Goal: Task Accomplishment & Management: Complete application form

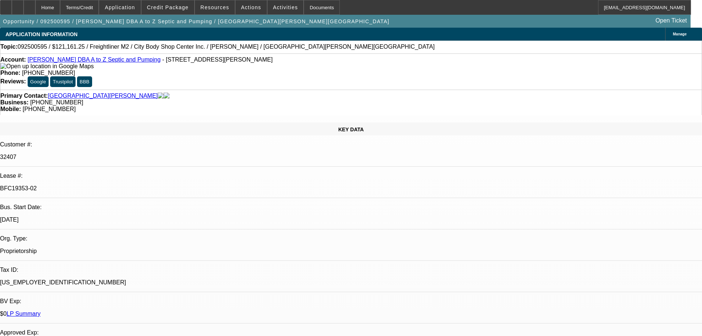
select select "0"
select select "6"
select select "0"
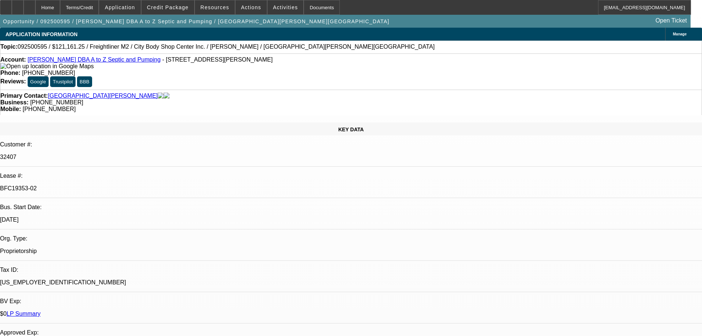
select select "0"
select select "6"
select select "0"
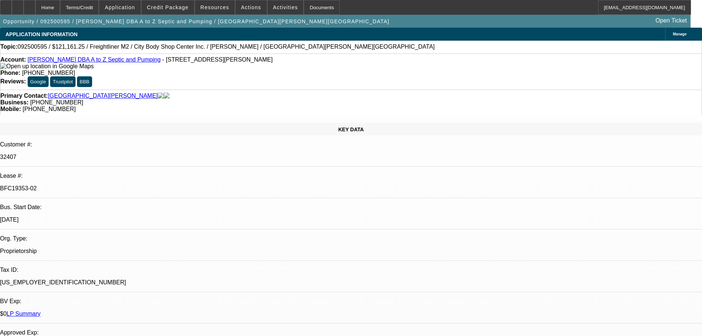
select select "0"
select select "6"
select select "0"
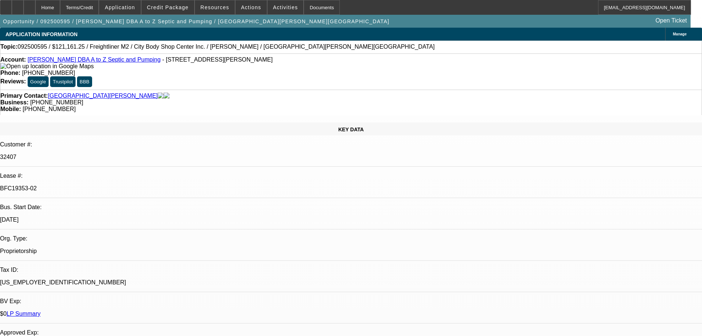
select select "6"
drag, startPoint x: 585, startPoint y: 103, endPoint x: 585, endPoint y: 61, distance: 42.0
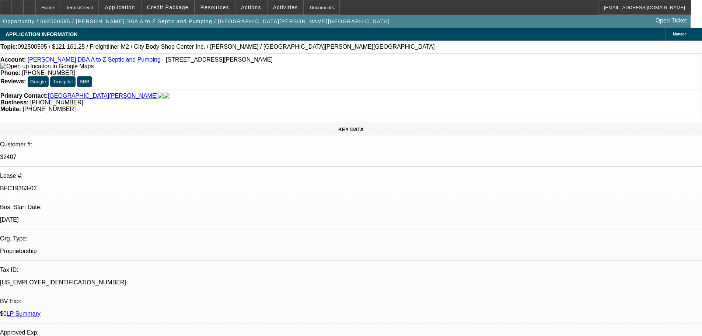
drag, startPoint x: 591, startPoint y: 88, endPoint x: 590, endPoint y: 65, distance: 23.2
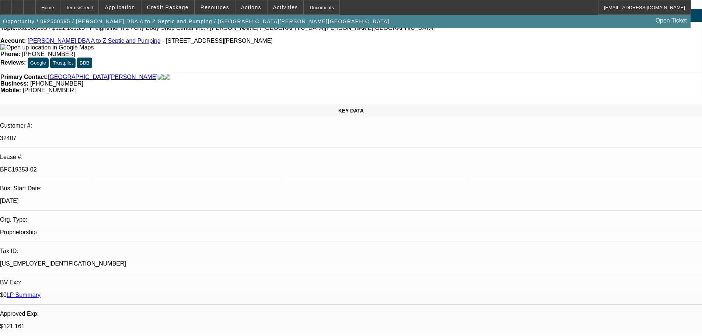
scroll to position [37, 0]
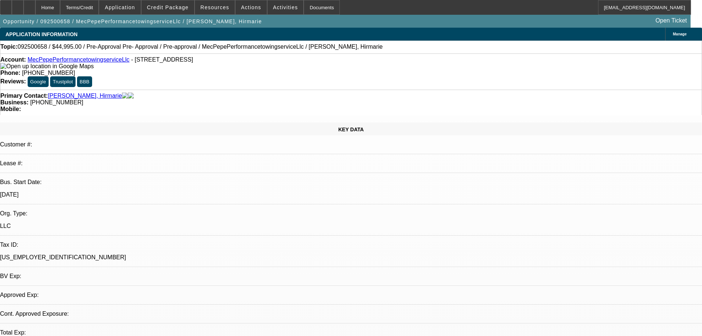
select select "0"
select select "0.1"
select select "4"
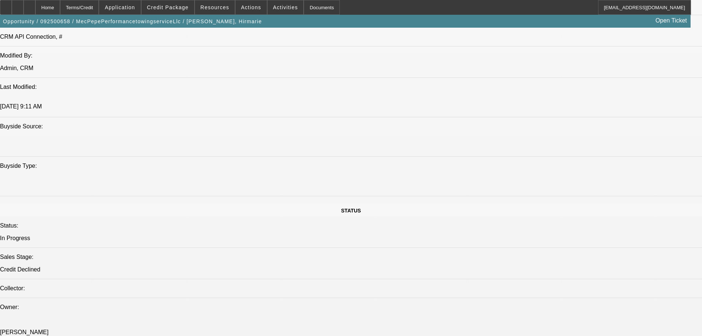
scroll to position [847, 0]
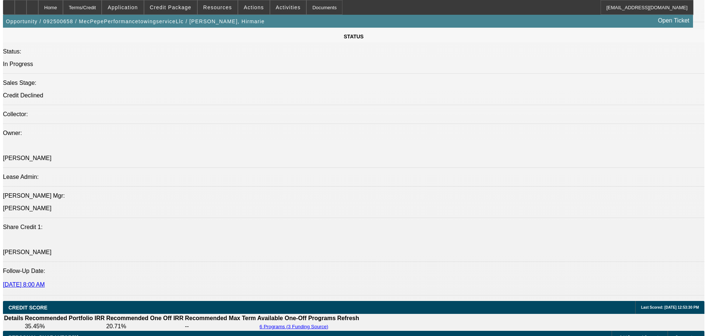
scroll to position [0, 0]
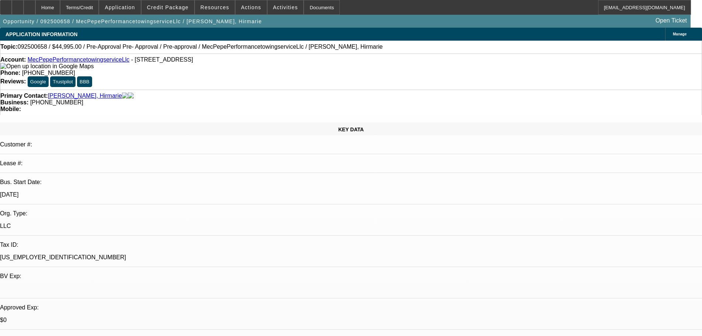
drag, startPoint x: 336, startPoint y: 107, endPoint x: 340, endPoint y: 23, distance: 84.4
click at [254, 10] on span at bounding box center [250, 8] width 31 height 18
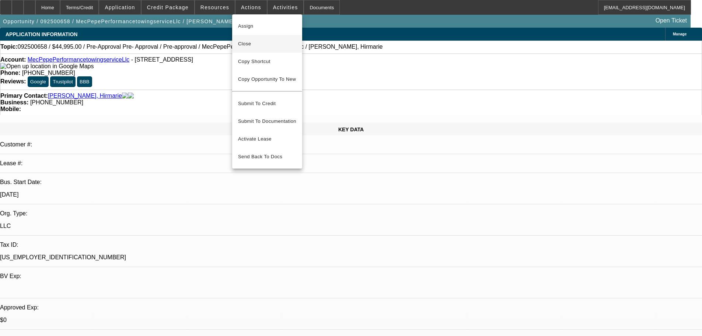
click at [278, 45] on span "Close" at bounding box center [267, 43] width 58 height 9
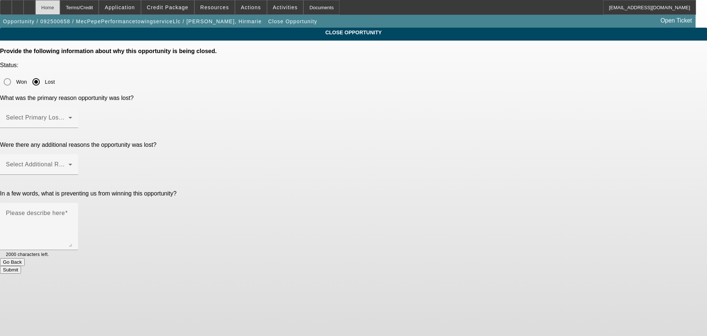
click at [60, 10] on div "Home" at bounding box center [47, 7] width 25 height 15
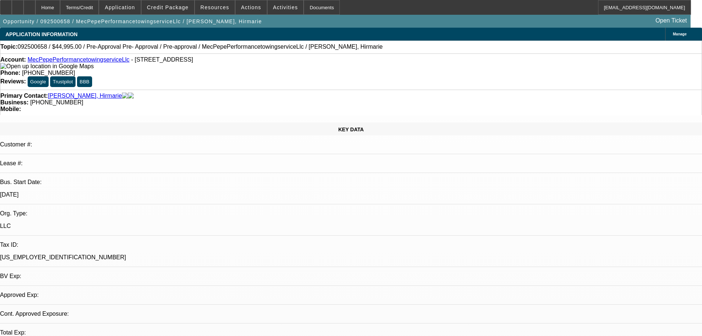
select select "0"
select select "0.1"
select select "4"
click at [267, 10] on span at bounding box center [285, 8] width 36 height 18
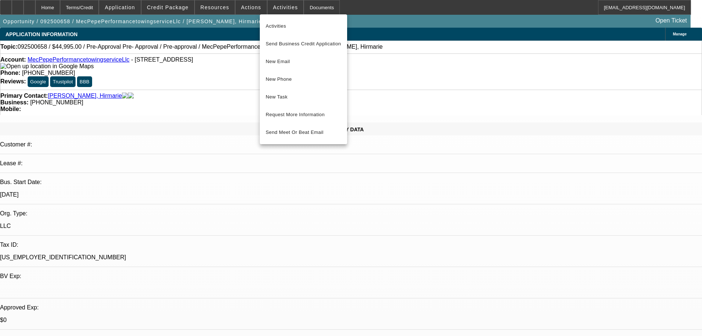
click at [392, 103] on div at bounding box center [351, 168] width 702 height 336
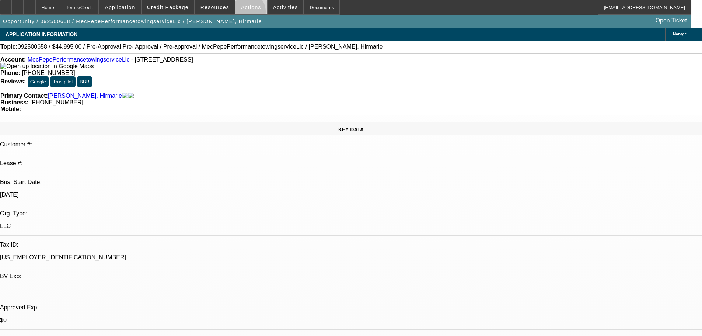
click at [243, 13] on span at bounding box center [250, 8] width 31 height 18
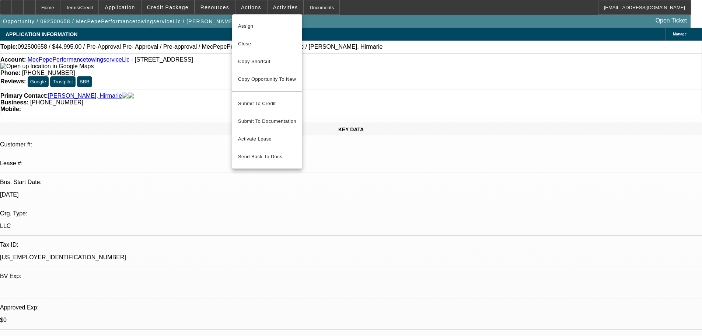
click at [345, 99] on div at bounding box center [351, 168] width 702 height 336
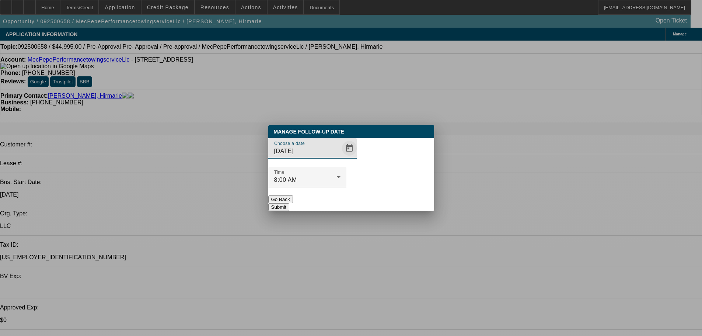
drag, startPoint x: 350, startPoint y: 160, endPoint x: 332, endPoint y: 170, distance: 20.1
click at [350, 162] on div "Choose a date 10/9/2025" at bounding box center [351, 152] width 166 height 29
click at [340, 157] on span "Open calendar" at bounding box center [349, 148] width 18 height 18
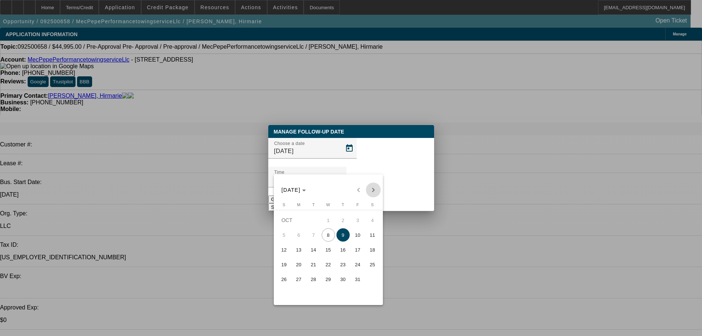
click at [368, 187] on span "Next month" at bounding box center [373, 189] width 15 height 15
click at [362, 239] on span "7" at bounding box center [357, 234] width 13 height 13
type input "11/7/2025"
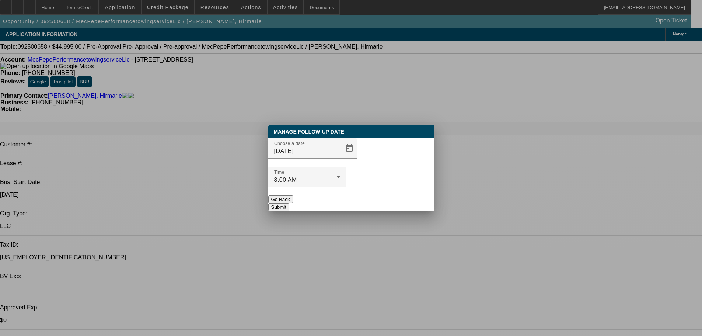
click at [289, 203] on button "Submit" at bounding box center [278, 207] width 21 height 8
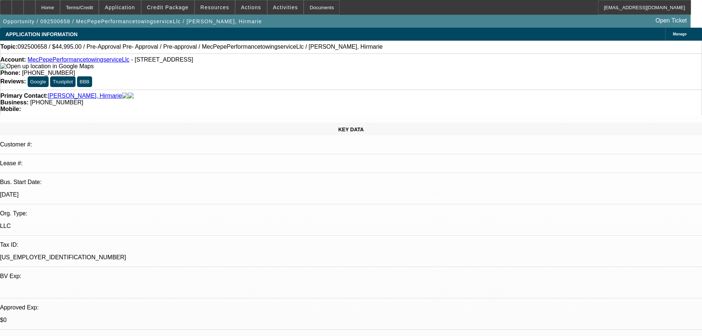
click at [241, 9] on span "Actions" at bounding box center [251, 7] width 20 height 6
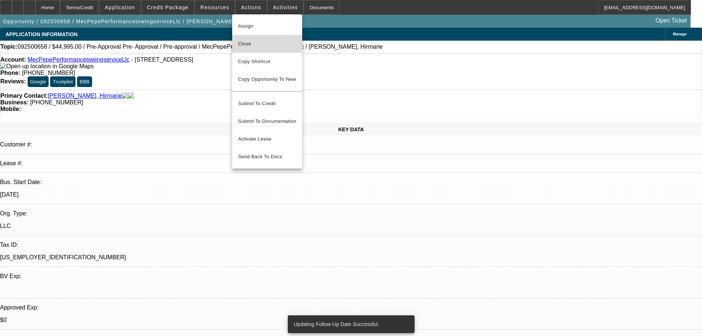
click at [276, 39] on button "Close" at bounding box center [267, 44] width 70 height 18
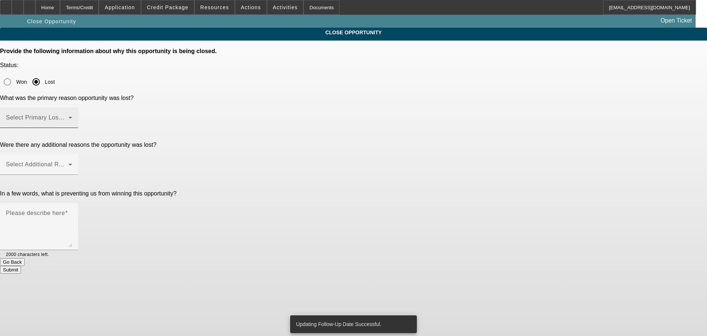
click at [72, 107] on div "Select Primary Lost Reason" at bounding box center [39, 117] width 66 height 21
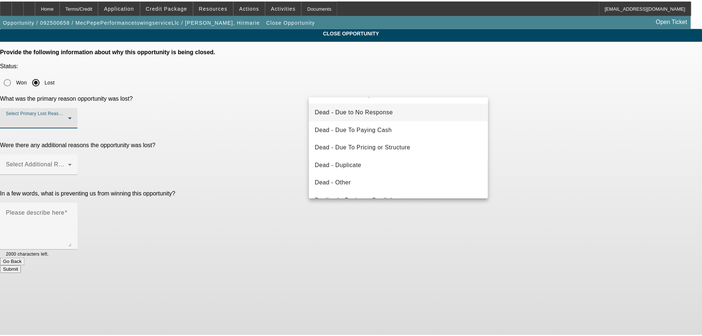
scroll to position [74, 0]
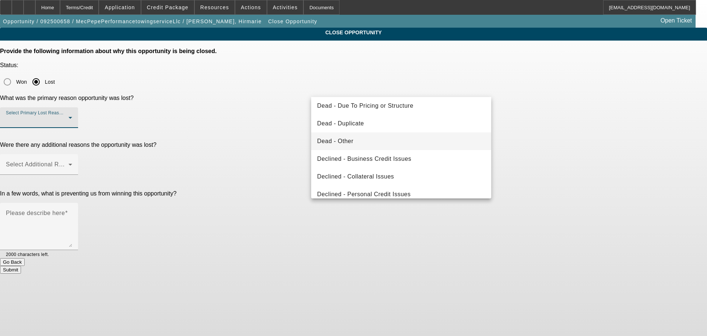
click at [443, 136] on mat-option "Dead - Other" at bounding box center [401, 141] width 180 height 18
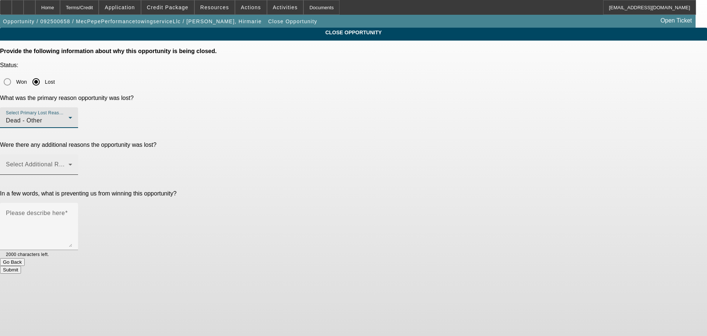
drag, startPoint x: 542, startPoint y: 95, endPoint x: 390, endPoint y: 114, distance: 153.3
click at [533, 98] on div "CLOSE OPPORTUNITY Provide the following information about why this opportunity …" at bounding box center [353, 151] width 707 height 246
click at [69, 163] on span at bounding box center [37, 167] width 63 height 9
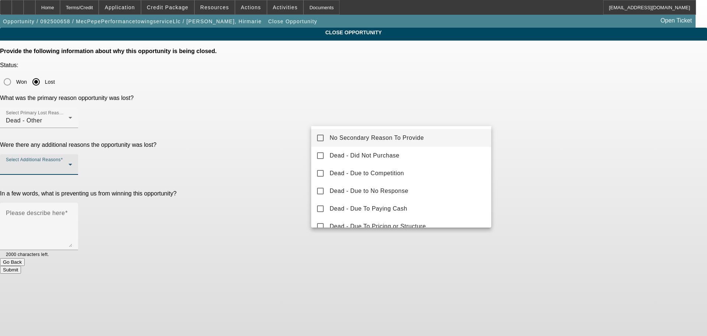
click at [410, 132] on mat-option "No Secondary Reason To Provide" at bounding box center [401, 138] width 180 height 18
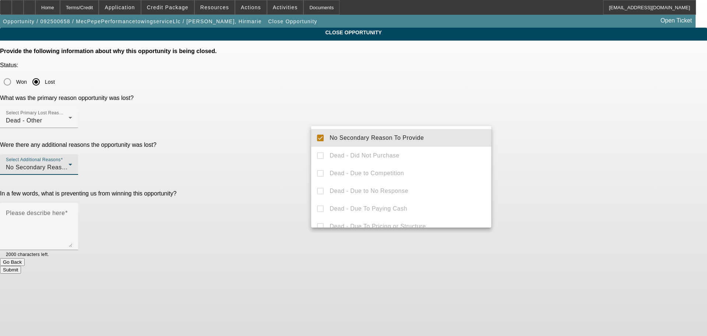
click at [562, 123] on div at bounding box center [353, 168] width 707 height 336
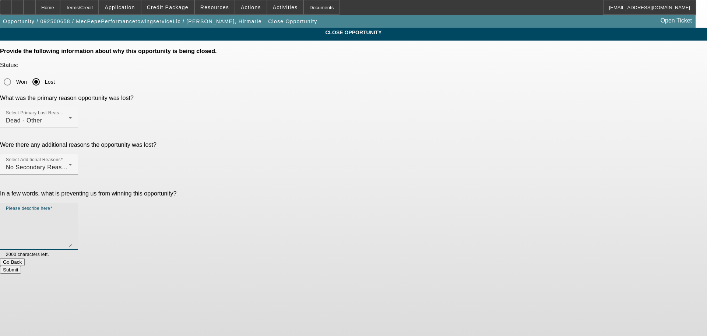
click at [72, 211] on textarea "Please describe here" at bounding box center [39, 228] width 66 height 35
type textarea "startup, no money down available for alternative su program"
click at [21, 266] on button "Submit" at bounding box center [10, 270] width 21 height 8
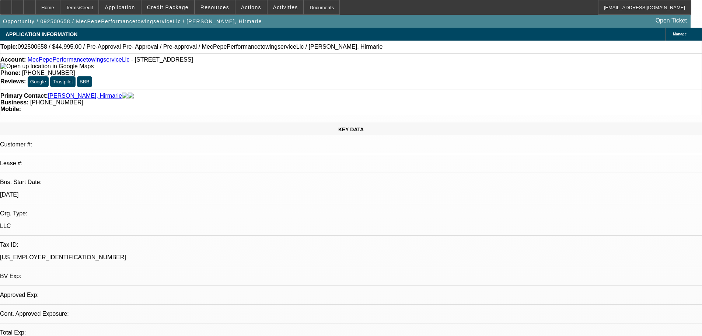
select select "0"
select select "0.1"
select select "1"
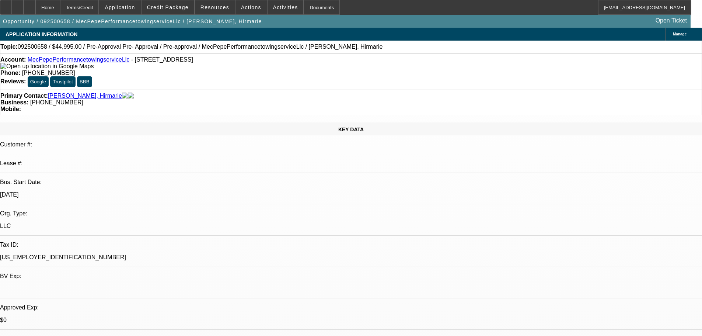
select select "4"
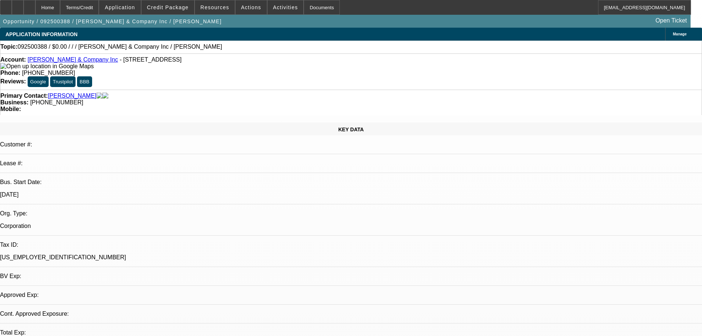
select select "0"
select select "2"
select select "0.1"
select select "4"
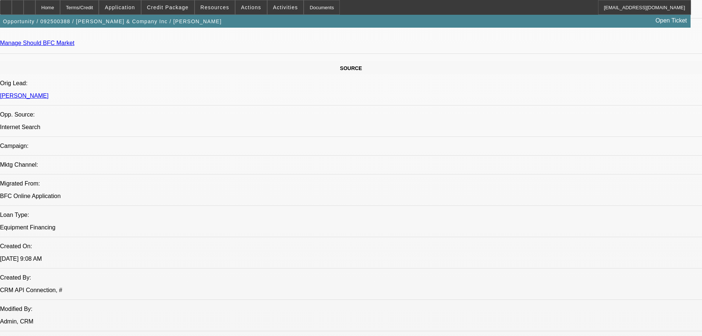
scroll to position [48, 0]
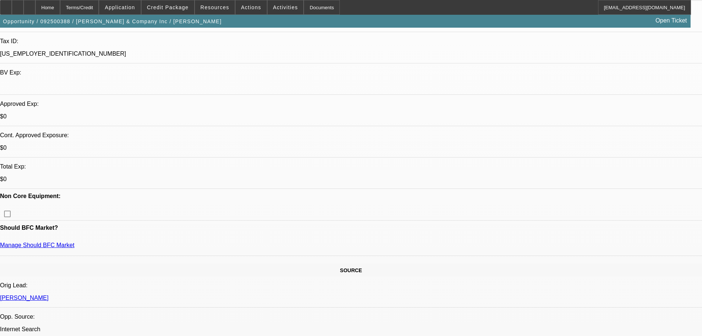
scroll to position [110, 0]
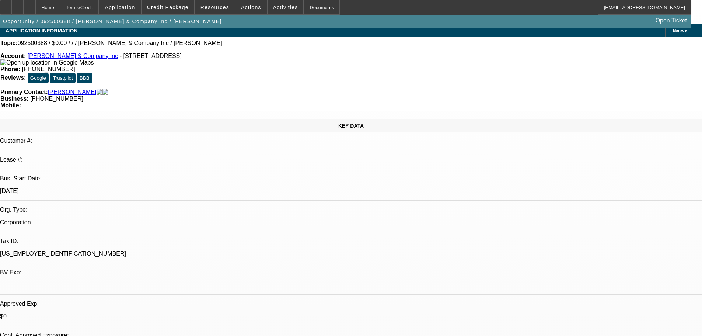
scroll to position [0, 0]
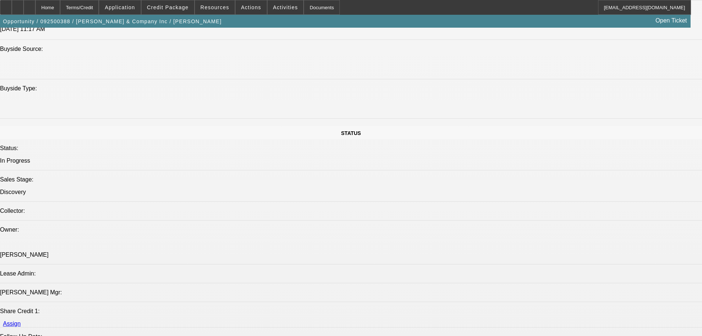
scroll to position [810, 0]
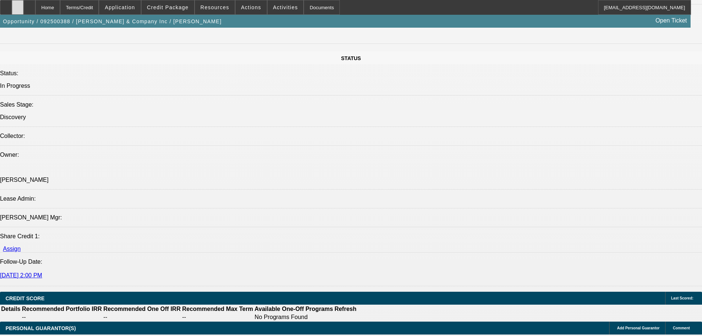
click at [24, 4] on div at bounding box center [18, 7] width 12 height 15
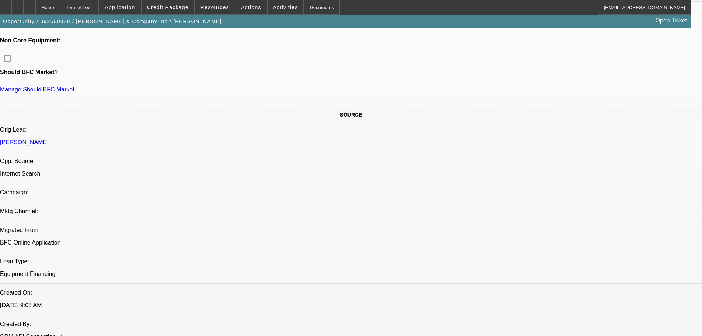
scroll to position [0, 0]
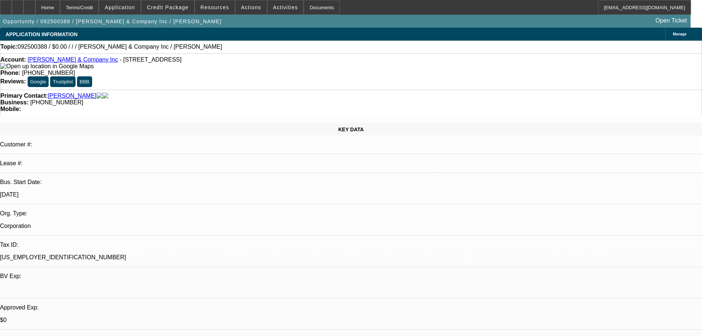
drag, startPoint x: 300, startPoint y: 87, endPoint x: 305, endPoint y: 78, distance: 10.1
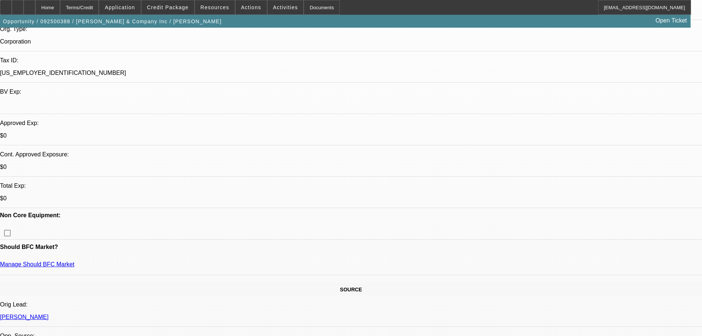
scroll to position [93, 0]
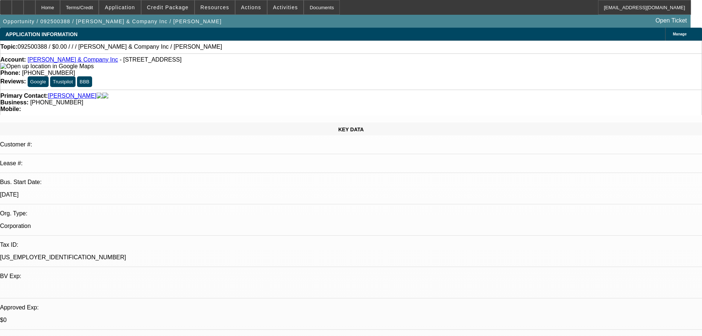
drag, startPoint x: 632, startPoint y: 255, endPoint x: 586, endPoint y: 255, distance: 46.4
copy p "first class motorsports"
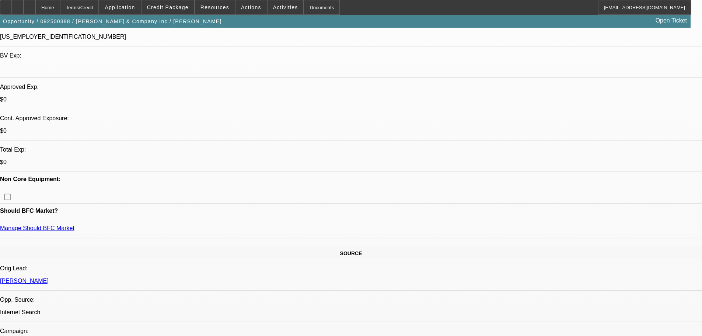
scroll to position [221, 0]
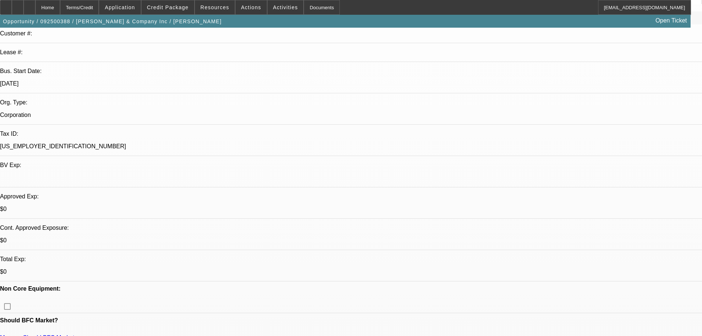
scroll to position [110, 0]
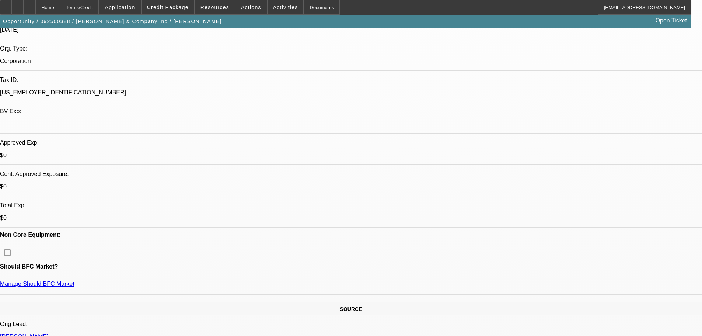
scroll to position [221, 0]
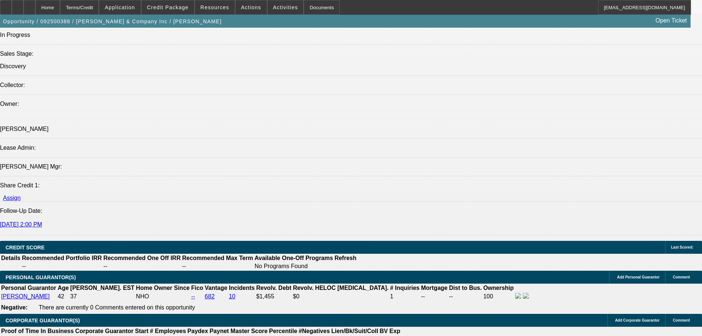
scroll to position [810, 0]
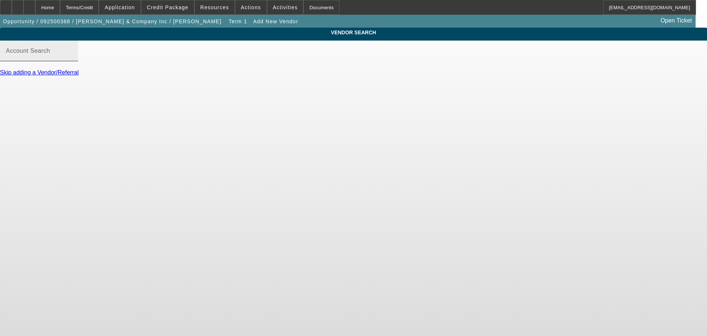
click at [72, 61] on div "Account Search" at bounding box center [39, 51] width 66 height 21
click at [72, 58] on input "Account Search" at bounding box center [39, 53] width 66 height 9
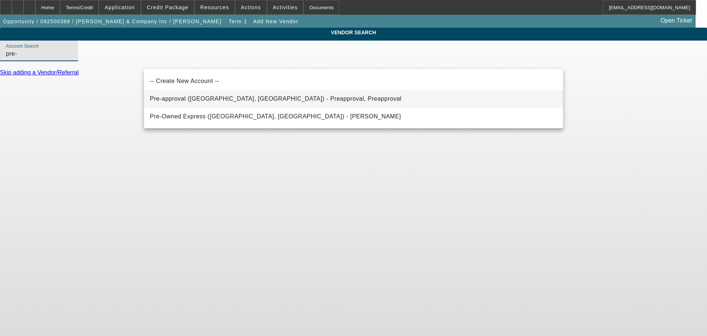
click at [242, 99] on span "Pre-approval (Northbrook, IL) - Preapproval, Preapproval" at bounding box center [276, 98] width 252 height 6
type input "Pre-approval (Northbrook, IL) - Preapproval, Preapproval"
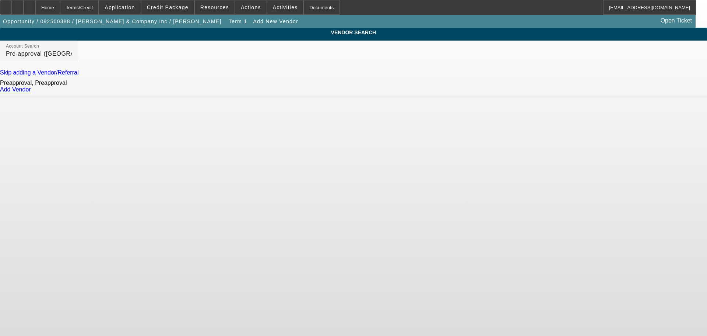
click at [31, 92] on link "Add Vendor" at bounding box center [15, 89] width 31 height 6
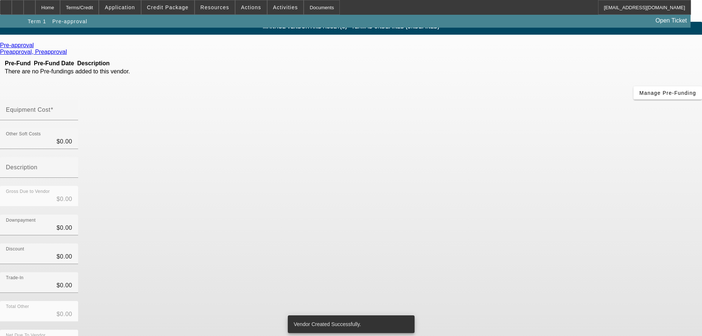
scroll to position [7, 0]
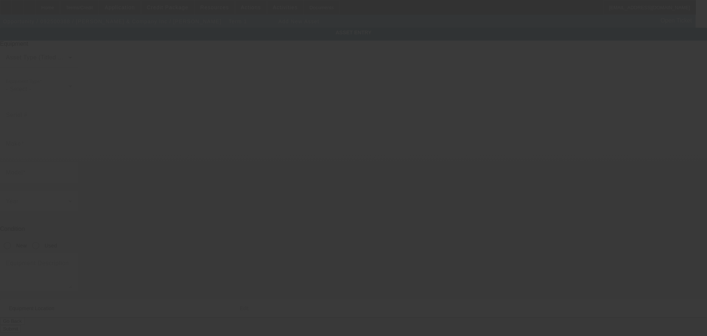
type input "16 Sheffield Dr"
type input "Middletown"
type input "10940"
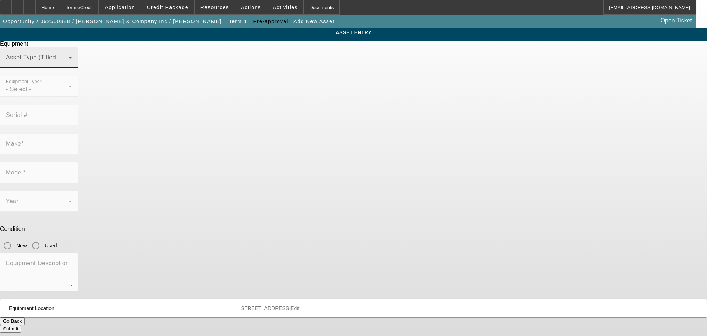
click at [69, 65] on span at bounding box center [37, 60] width 63 height 9
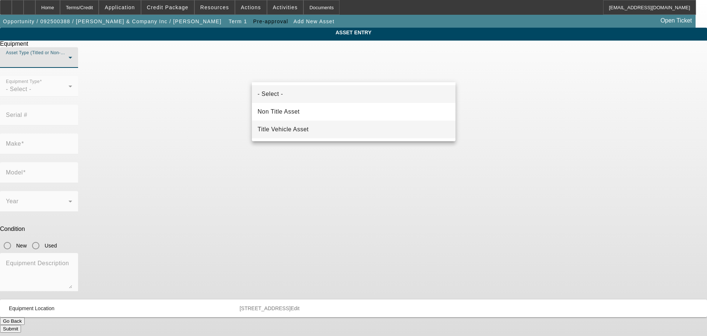
click at [312, 128] on mat-option "Title Vehicle Asset" at bounding box center [354, 129] width 204 height 18
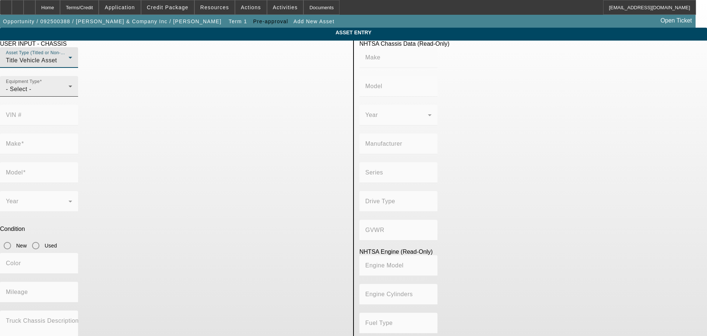
click at [69, 94] on div "- Select -" at bounding box center [37, 89] width 63 height 9
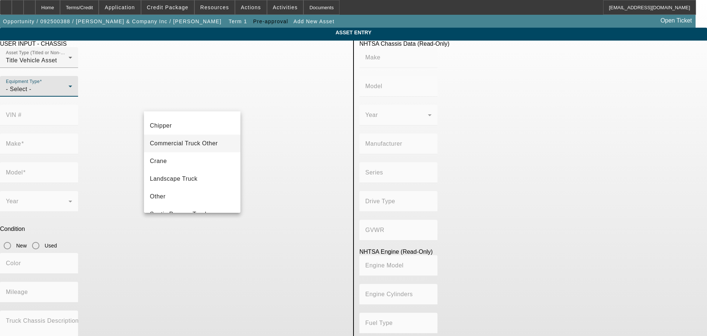
scroll to position [81, 0]
click at [190, 182] on mat-option "Tow Truck" at bounding box center [192, 183] width 96 height 18
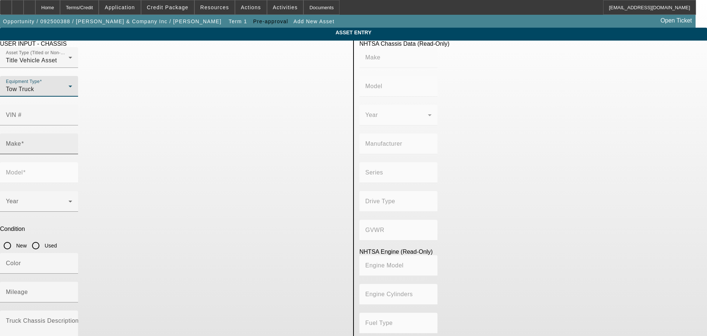
click at [72, 133] on div "Make" at bounding box center [39, 143] width 66 height 21
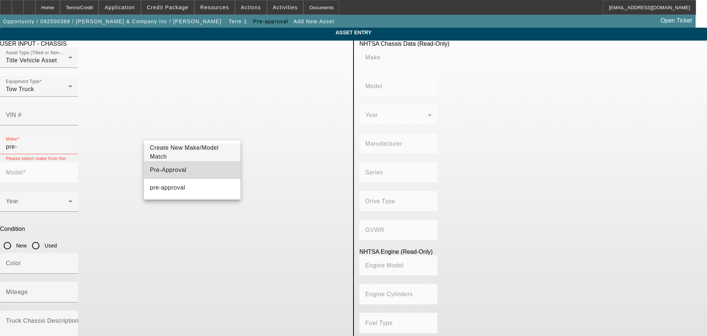
click at [217, 164] on mat-option "Pre-Approval" at bounding box center [192, 170] width 96 height 18
type input "Pre-Approval"
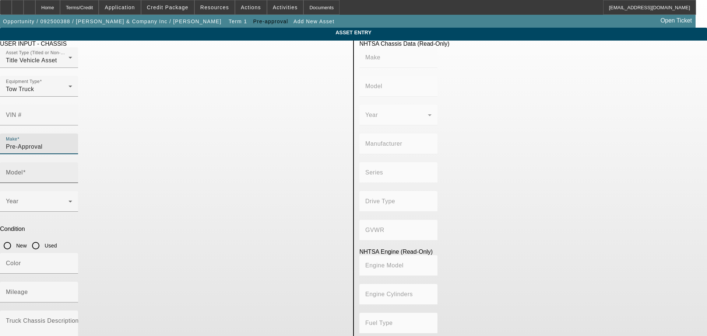
click at [72, 162] on div "Model" at bounding box center [39, 172] width 66 height 21
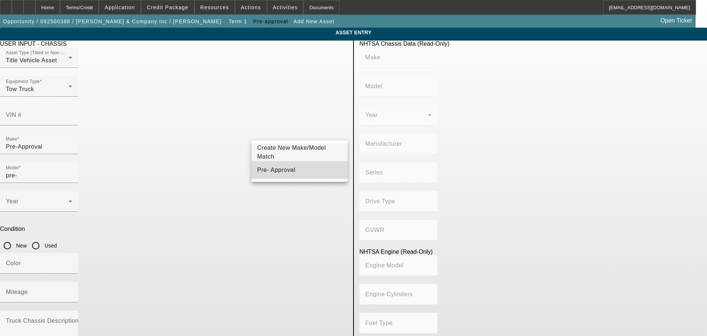
click at [302, 168] on mat-option "Pre- Approval" at bounding box center [300, 170] width 96 height 18
type input "Pre- Approval"
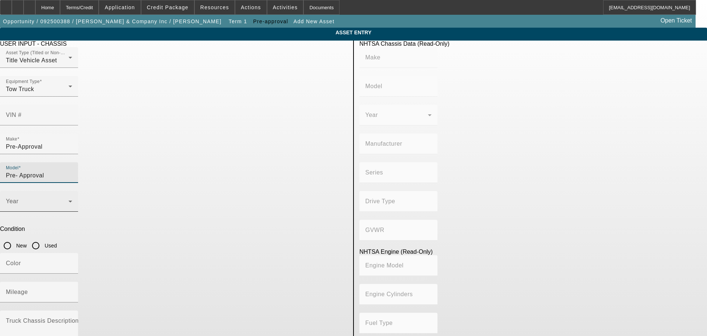
click at [72, 191] on div "Year" at bounding box center [39, 201] width 66 height 21
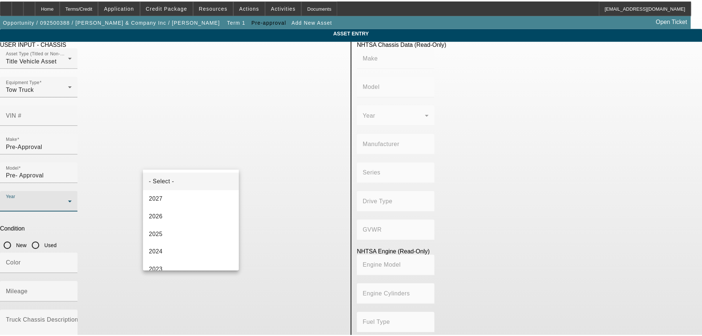
scroll to position [110, 0]
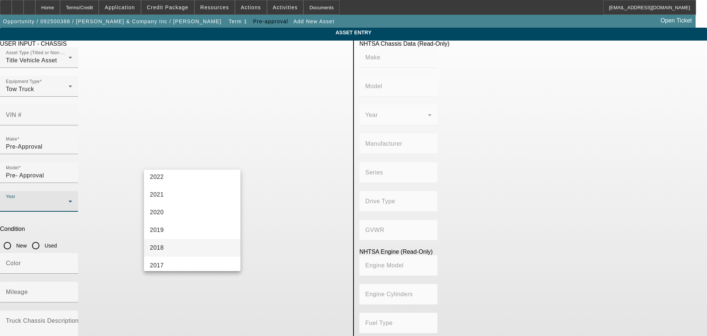
click at [194, 245] on mat-option "2018" at bounding box center [192, 248] width 96 height 18
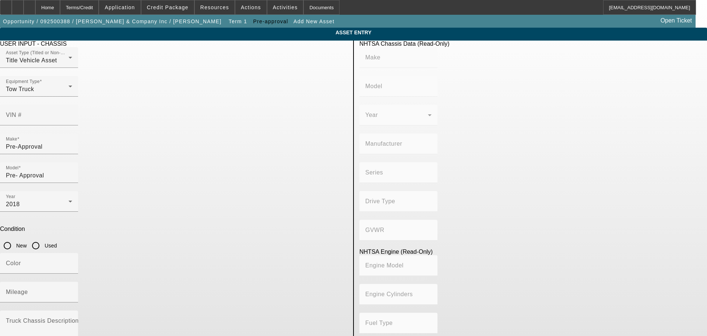
click at [274, 191] on div "Year 2018 Condition New Used" at bounding box center [174, 222] width 348 height 62
click at [306, 225] on div "Condition New Used" at bounding box center [174, 238] width 348 height 27
click at [43, 238] on input "Used" at bounding box center [35, 245] width 15 height 15
radio input "true"
click at [72, 290] on input "Mileage" at bounding box center [39, 294] width 66 height 9
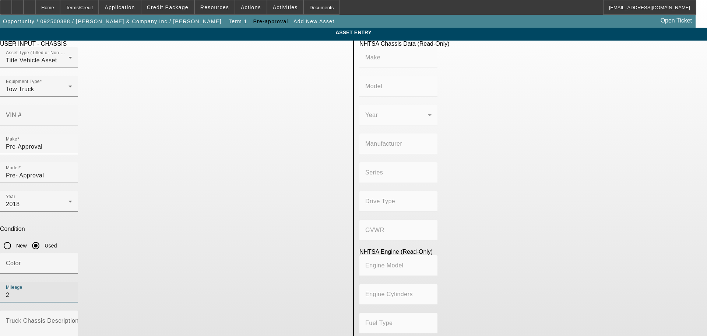
type input "20"
type input "200000"
click at [72, 319] on textarea "Truck Chassis Description (Describe the truck chassis only)" at bounding box center [39, 332] width 66 height 27
type textarea "R"
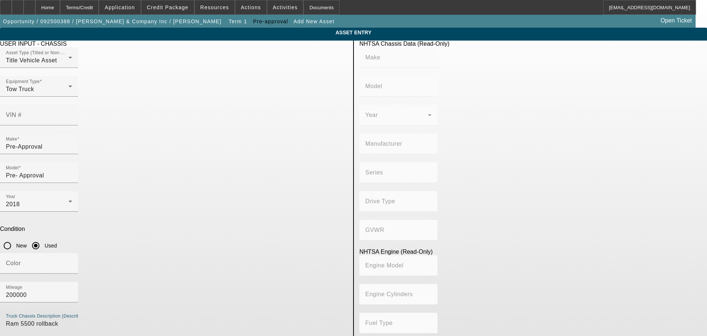
type textarea "Ram 5500 rollback"
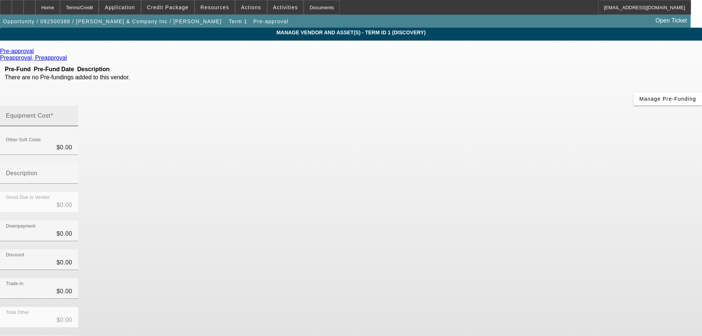
click at [72, 114] on input "Equipment Cost" at bounding box center [39, 118] width 66 height 9
type input "4"
type input "$4.00"
type input "45"
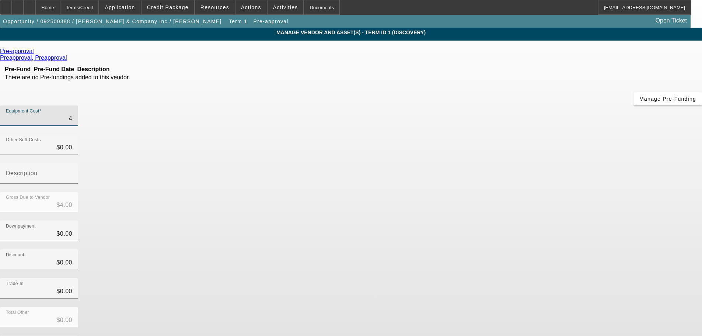
type input "$45.00"
type input "450"
type input "$450.00"
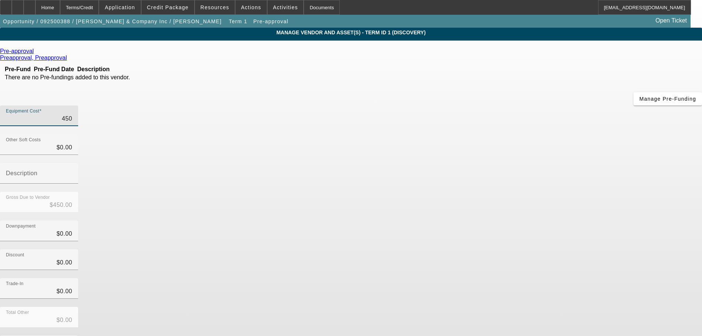
type input "4500"
type input "$4,500.00"
type input "45000"
type input "$45,000.00"
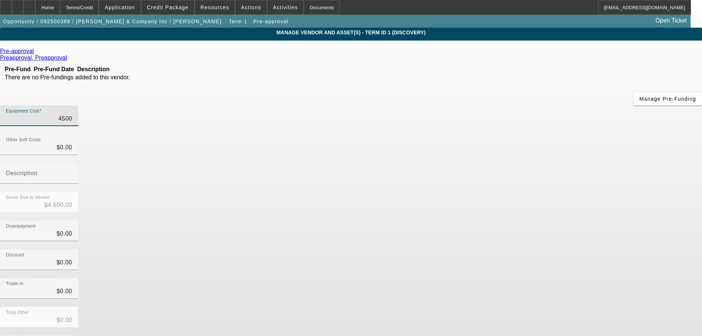
type input "$45,000.00"
type input "4500"
type input "$4,500.00"
type input "450"
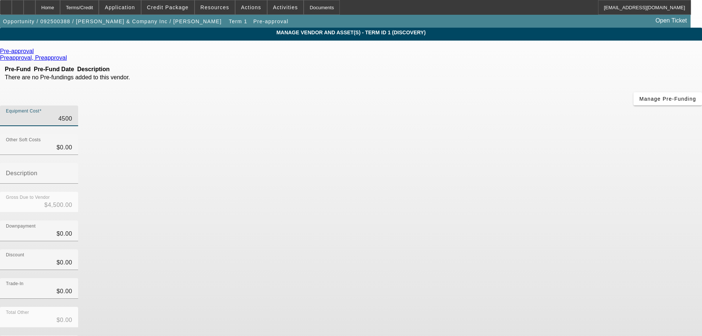
type input "$450.00"
type input "45"
type input "$45.00"
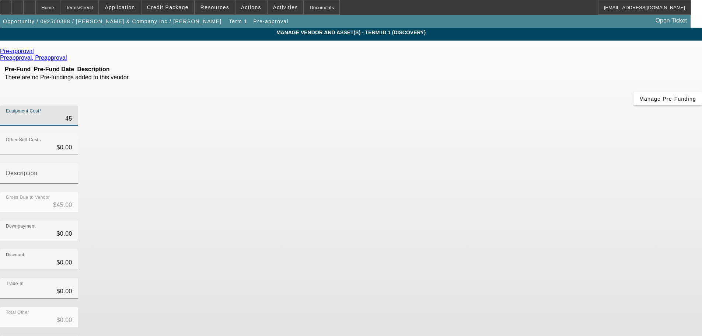
type input "4"
type input "$4.00"
type input "45"
type input "$45.00"
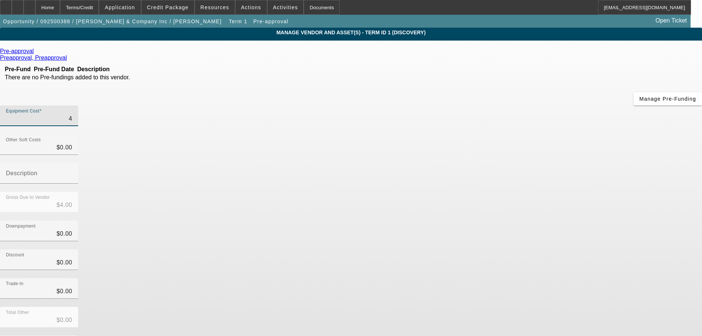
type input "$45.00"
type input "4"
type input "$4.00"
type input "44"
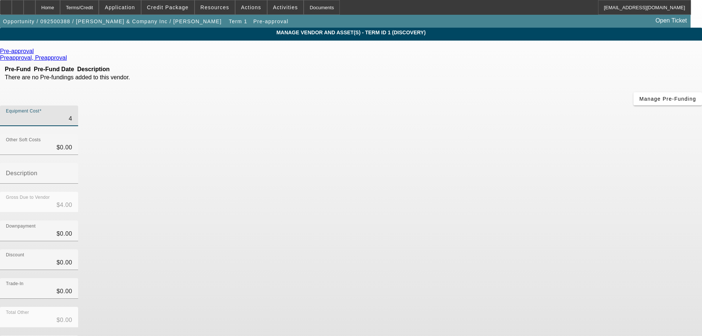
type input "$44.00"
type input "449"
type input "$449.00"
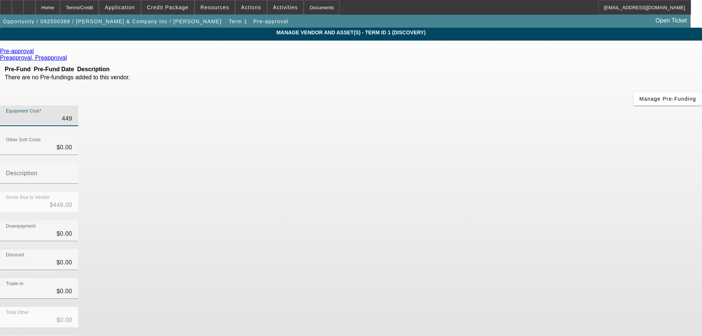
type input "4499"
type input "$4,499.00"
type input "44995"
type input "$44,995.00"
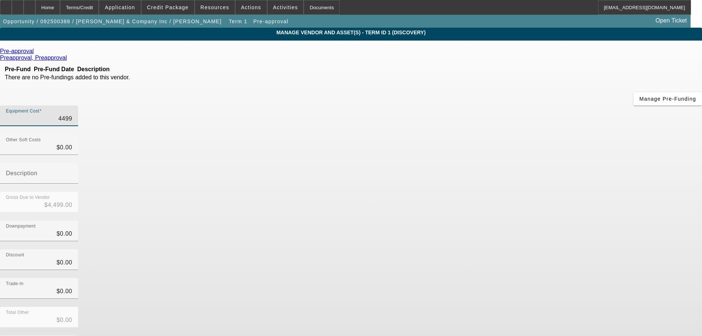
type input "$44,995.00"
click at [524, 220] on div "Downpayment $0.00" at bounding box center [351, 234] width 702 height 29
click at [518, 295] on form "Pre-approval Preapproval, Preapproval Pre-Fund Pre-Fund Date Description There …" at bounding box center [351, 232] width 702 height 368
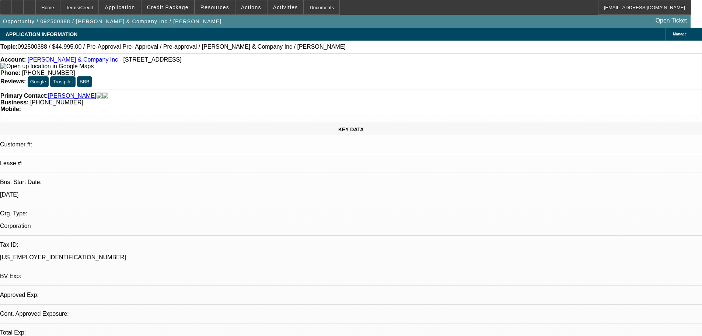
select select "0"
select select "2"
select select "0.1"
select select "4"
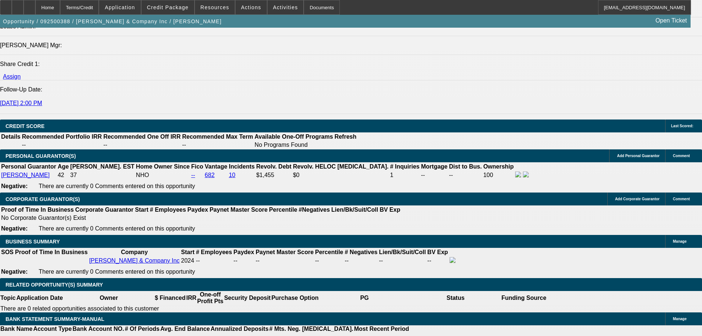
scroll to position [955, 0]
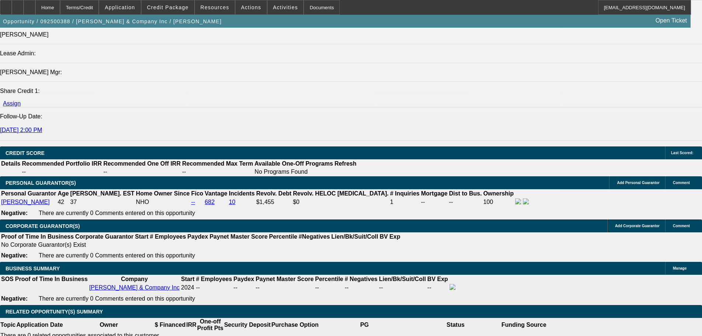
type input "$0.00"
type input "UNKNOWN"
type input "28"
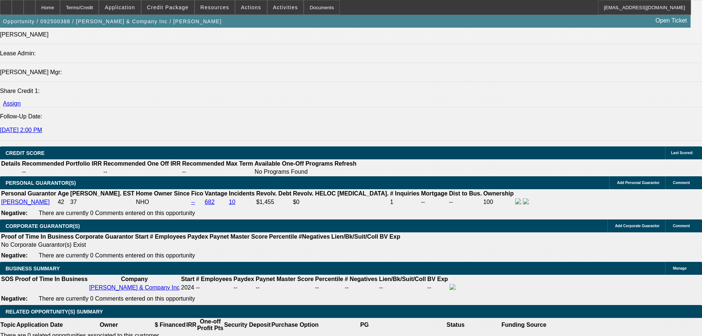
type input "30"
type input "$3,331.74"
type input "$1,665.87"
type input "$4,507.42"
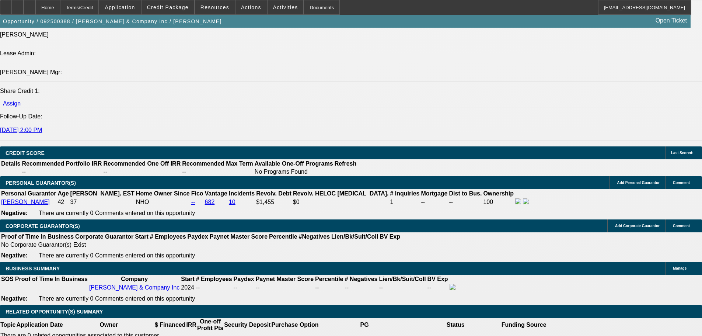
type input "$2,253.71"
type input "30"
select select "0"
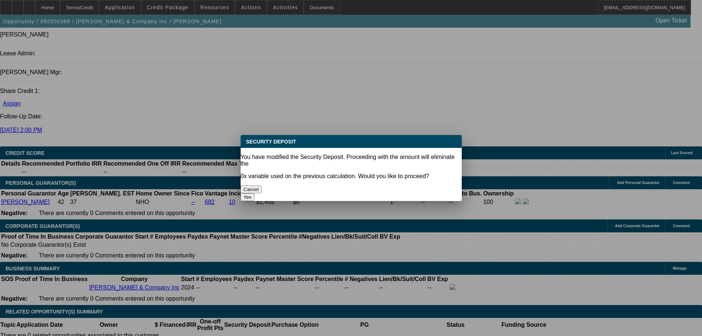
scroll to position [0, 0]
click at [254, 193] on button "Yes" at bounding box center [247, 197] width 14 height 8
type input "$0.00"
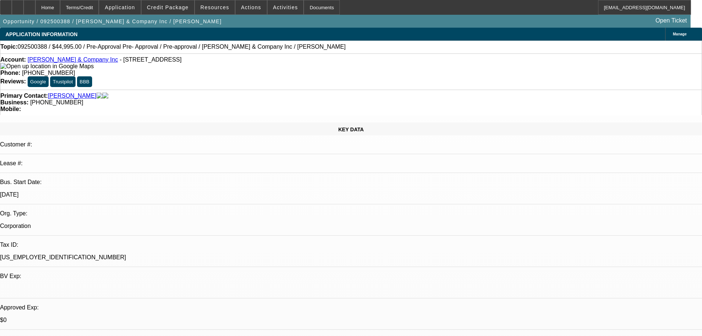
scroll to position [955, 0]
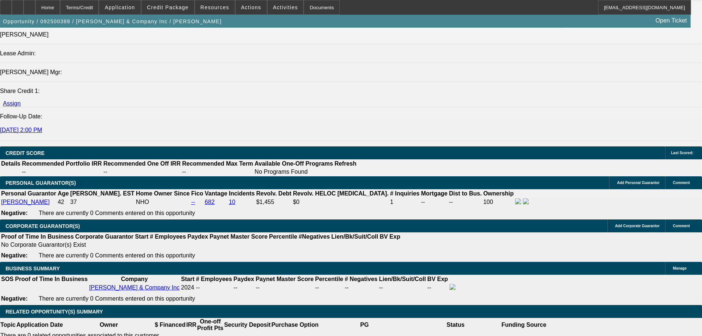
select select "1"
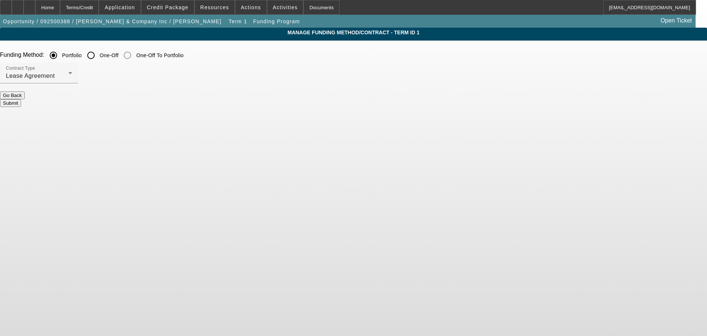
click at [98, 54] on input "One-Off" at bounding box center [91, 55] width 15 height 15
radio input "true"
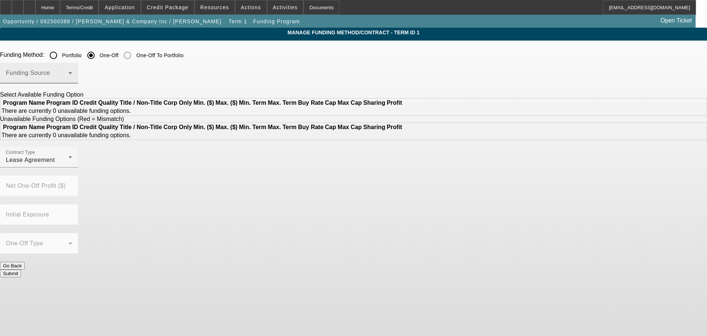
click at [69, 72] on span at bounding box center [37, 75] width 63 height 9
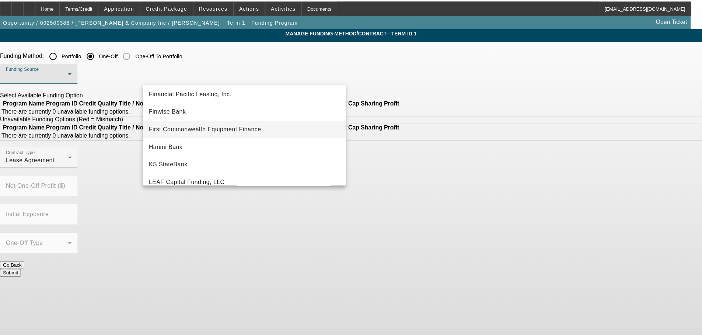
scroll to position [37, 0]
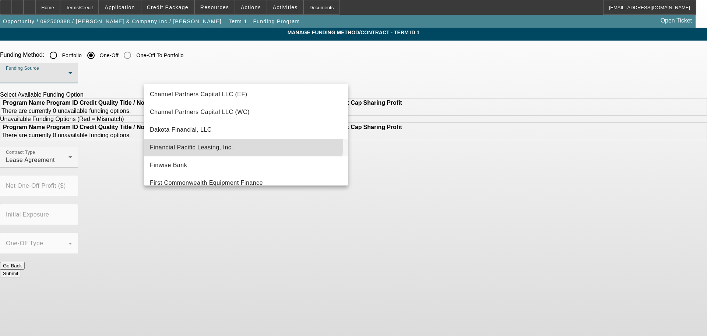
click at [236, 143] on mat-option "Financial Pacific Leasing, Inc." at bounding box center [246, 147] width 204 height 18
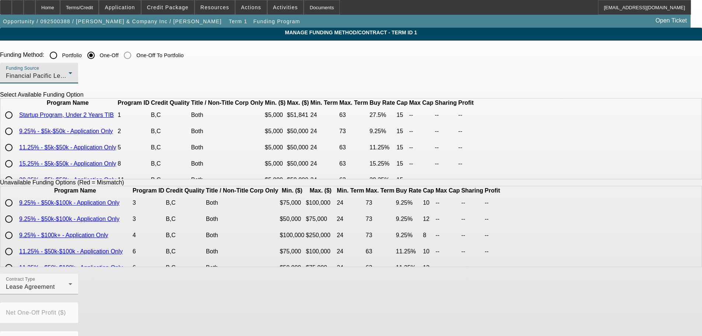
click at [18, 123] on td at bounding box center [9, 114] width 17 height 15
click at [18, 124] on div at bounding box center [9, 115] width 18 height 18
radio input "true"
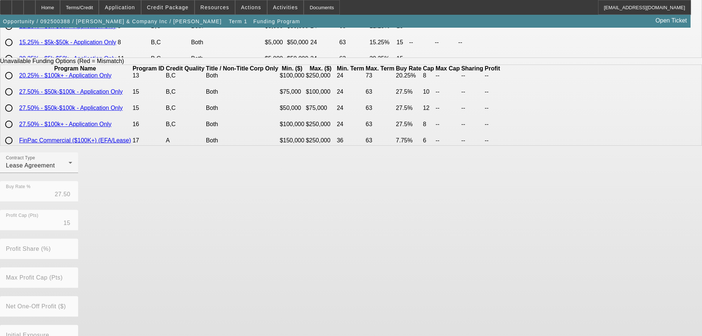
scroll to position [167, 0]
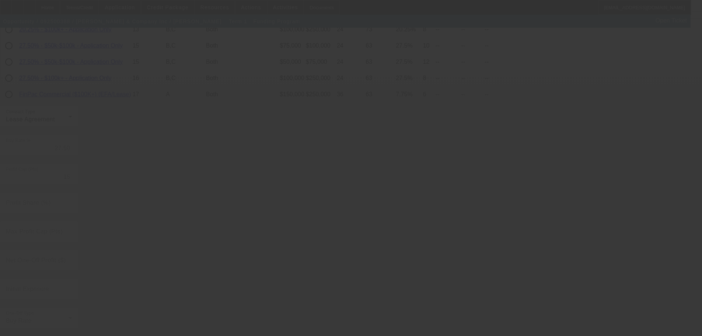
radio input "true"
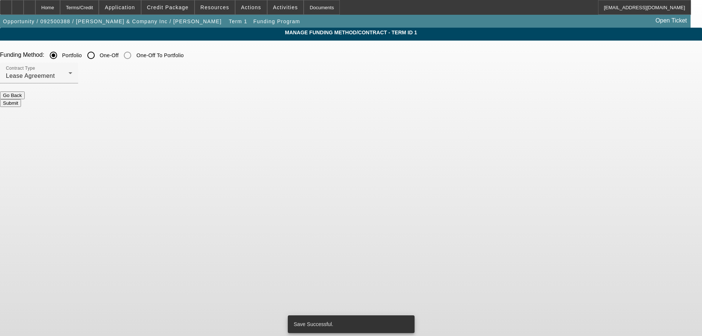
scroll to position [0, 0]
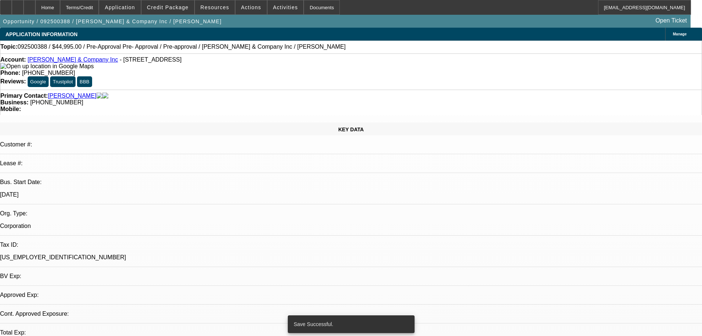
select select "0"
select select "0.1"
select select "4"
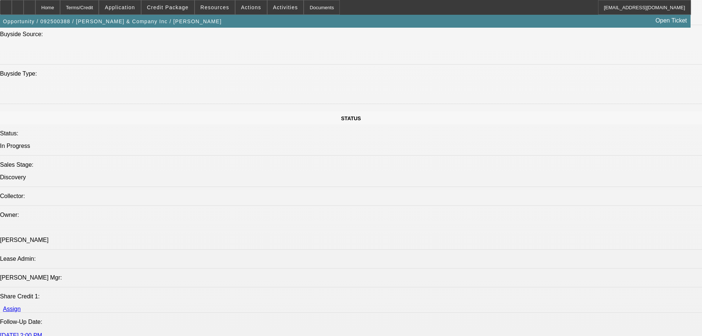
scroll to position [847, 0]
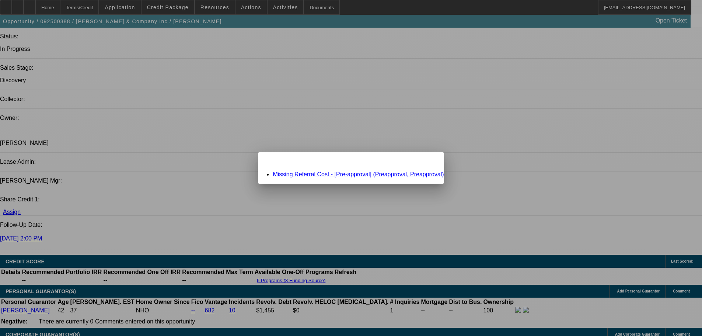
click at [310, 171] on div "Missing Referral Cost - [Pre-approval] (Preapproval, Preapproval)" at bounding box center [351, 174] width 186 height 7
click at [312, 172] on link "Missing Referral Cost - [Pre-approval] (Preapproval, Preapproval)" at bounding box center [358, 174] width 171 height 6
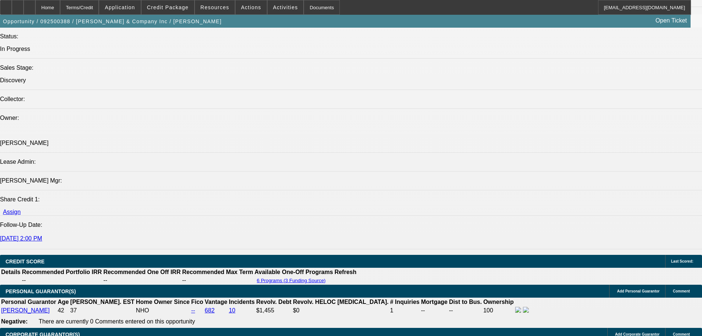
scroll to position [847, 0]
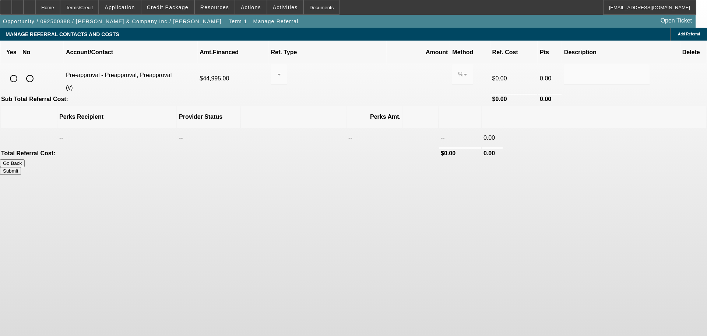
click at [37, 71] on input "radio" at bounding box center [29, 78] width 15 height 15
radio input "true"
click at [21, 167] on button "Submit" at bounding box center [10, 171] width 21 height 8
type input "0.000"
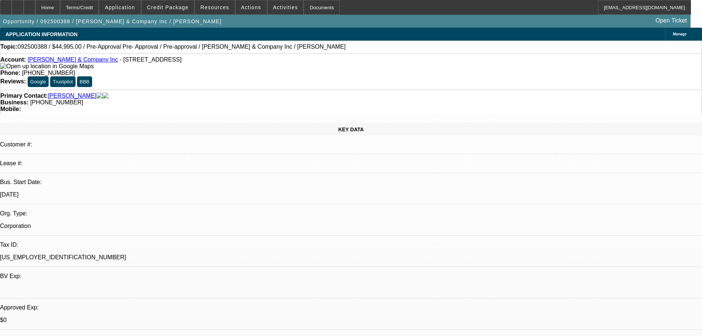
select select "0"
select select "0.1"
select select "4"
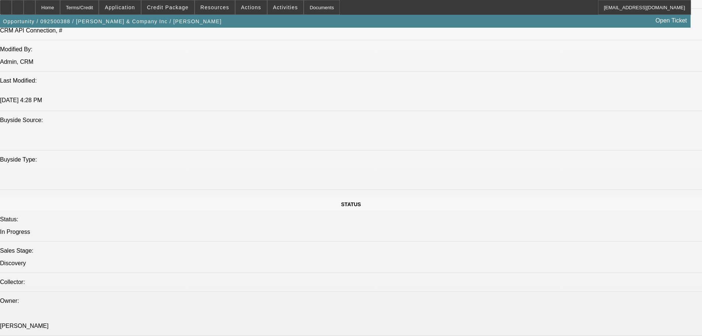
scroll to position [737, 0]
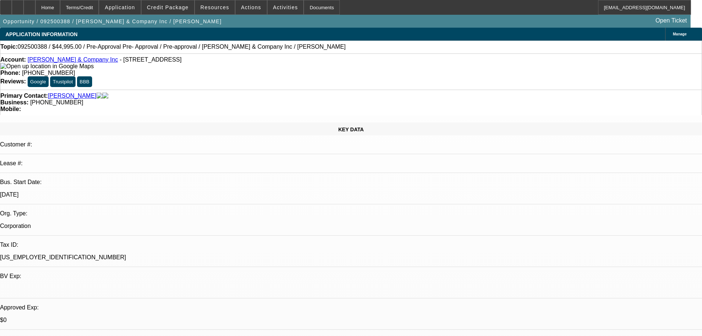
scroll to position [93, 0]
drag, startPoint x: 553, startPoint y: 263, endPoint x: 642, endPoint y: 252, distance: 89.0
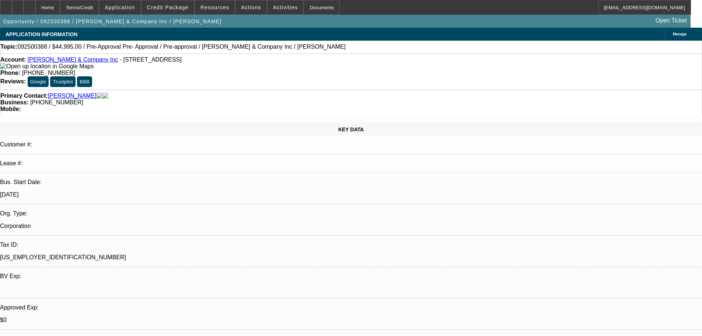
click at [150, 21] on div "Opportunity / 092500388 / Keels & Company Inc / Keels, Alvin Open Ticket" at bounding box center [345, 21] width 690 height 13
click at [160, 12] on span at bounding box center [167, 8] width 53 height 18
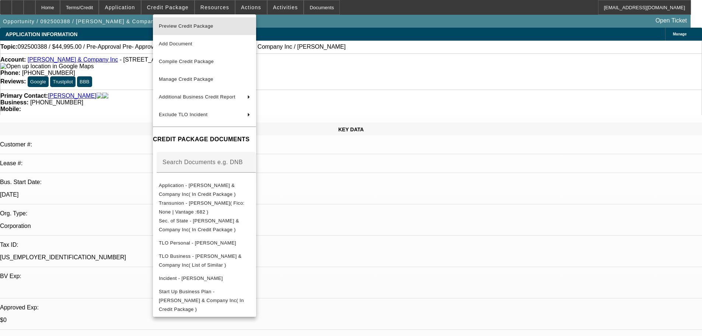
click at [249, 28] on span "Preview Credit Package" at bounding box center [204, 26] width 91 height 9
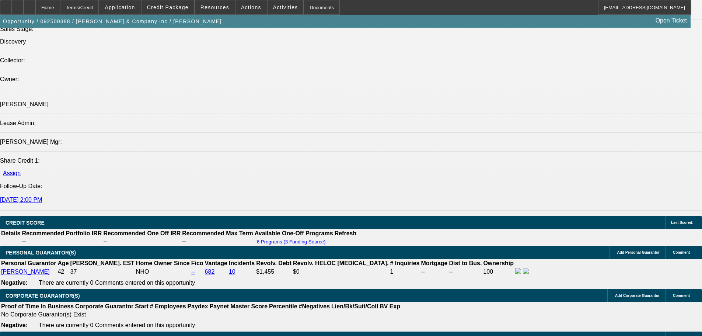
scroll to position [884, 0]
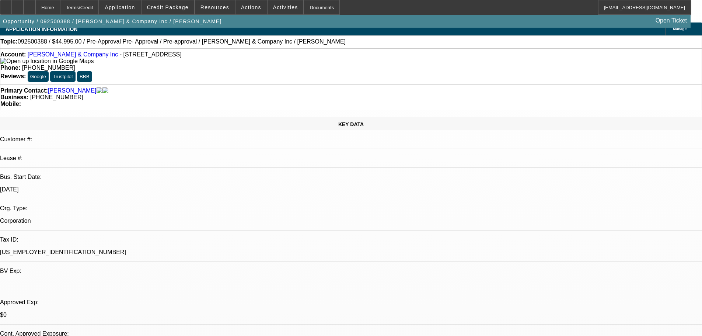
scroll to position [0, 0]
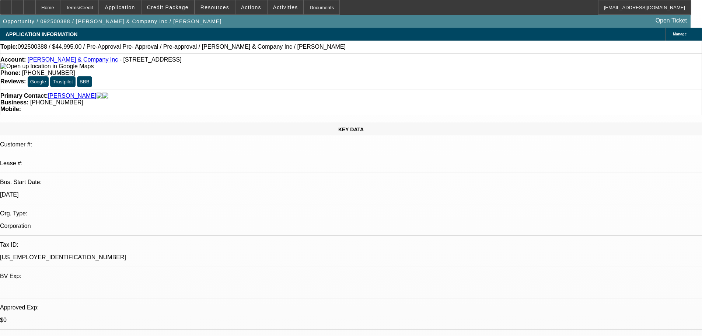
drag, startPoint x: 288, startPoint y: 178, endPoint x: 284, endPoint y: 128, distance: 50.6
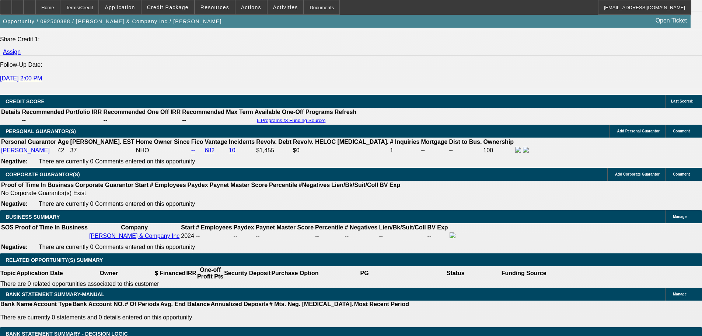
drag, startPoint x: 283, startPoint y: 128, endPoint x: 684, endPoint y: 176, distance: 403.2
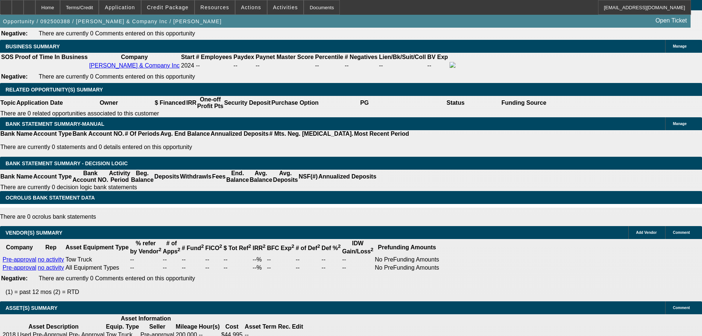
drag, startPoint x: 585, startPoint y: 105, endPoint x: 582, endPoint y: 94, distance: 11.5
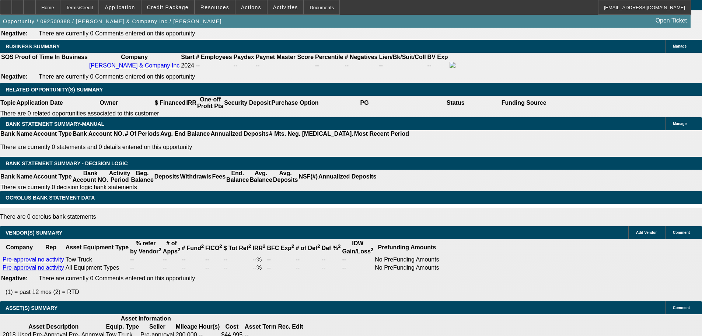
drag, startPoint x: 576, startPoint y: 74, endPoint x: 544, endPoint y: 81, distance: 32.4
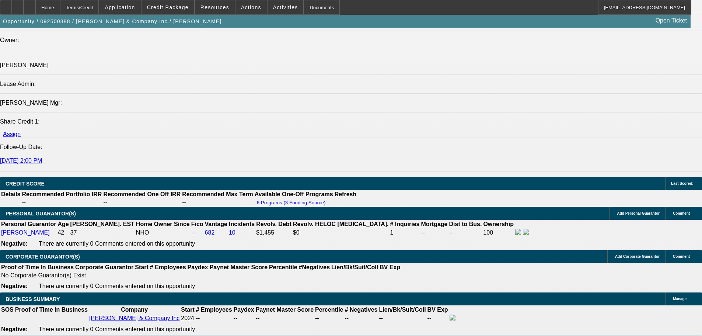
scroll to position [919, 0]
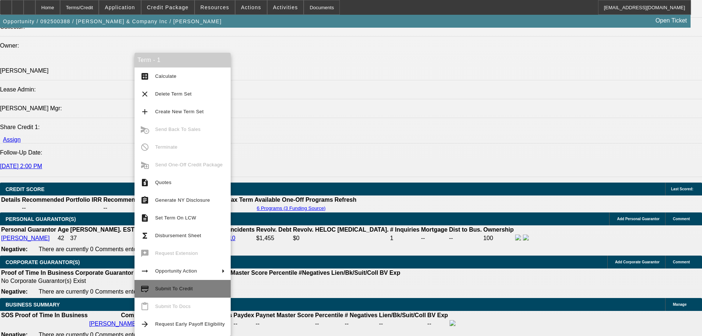
click at [214, 291] on span "Submit To Credit" at bounding box center [190, 288] width 70 height 9
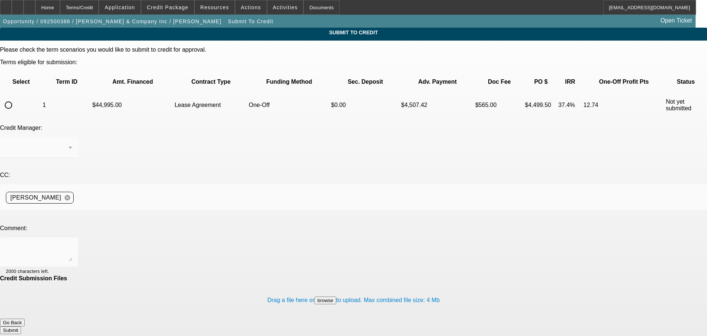
click at [16, 98] on input "radio" at bounding box center [8, 105] width 15 height 15
radio input "true"
click at [72, 237] on div at bounding box center [39, 251] width 66 height 29
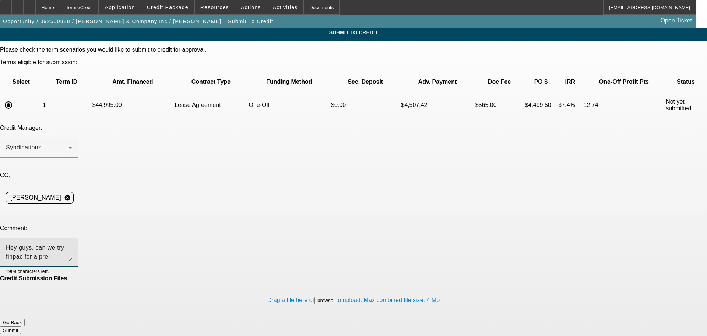
type textarea "Hey guys, can we try finpac for a pre-approval on a ram? See comments for write…"
click at [21, 326] on button "Submit" at bounding box center [10, 330] width 21 height 8
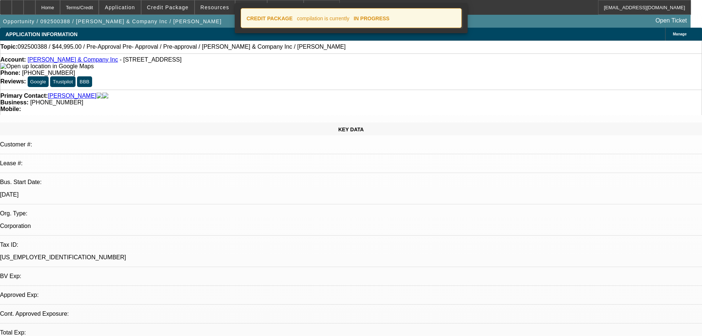
select select "0"
select select "0.1"
select select "4"
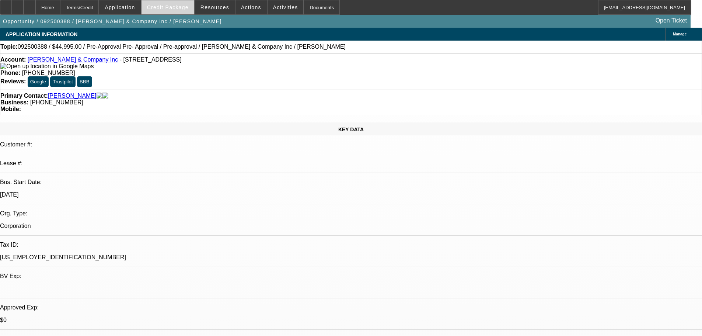
click at [166, 13] on span at bounding box center [167, 8] width 53 height 18
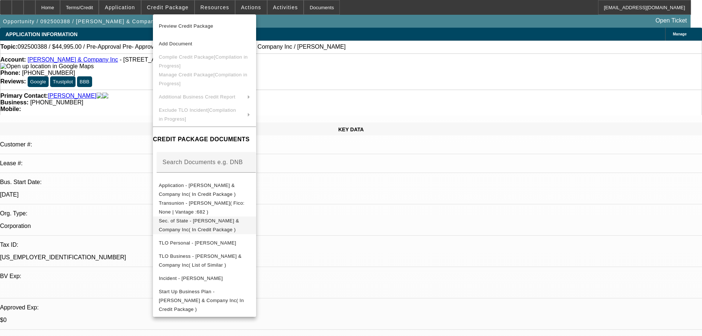
click at [250, 226] on span "Sec. of State - Keels & Company Inc( In Credit Package )" at bounding box center [204, 225] width 91 height 18
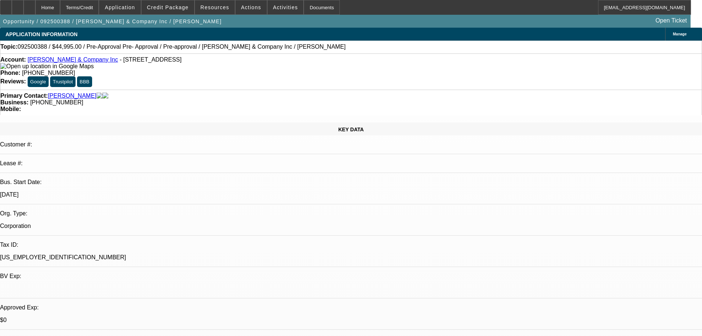
drag, startPoint x: 252, startPoint y: 160, endPoint x: 261, endPoint y: 89, distance: 71.7
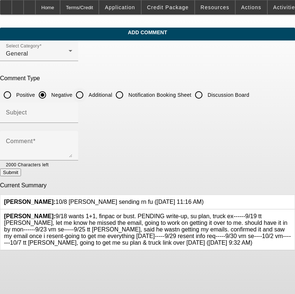
click at [87, 89] on input "Additional" at bounding box center [79, 95] width 15 height 15
radio input "true"
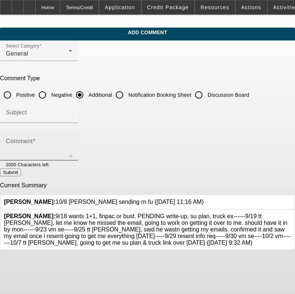
click at [72, 132] on div "Comment" at bounding box center [39, 145] width 66 height 29
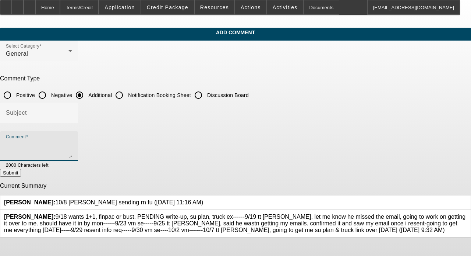
click at [72, 144] on textarea "Comment" at bounding box center [39, 149] width 66 height 18
drag, startPoint x: 161, startPoint y: 155, endPoint x: 150, endPoint y: 151, distance: 11.8
click at [72, 151] on textarea "[PERSON_NAME] opened [PERSON_NAME] & Company back in [DATE]. He has spent the l…" at bounding box center [39, 149] width 66 height 18
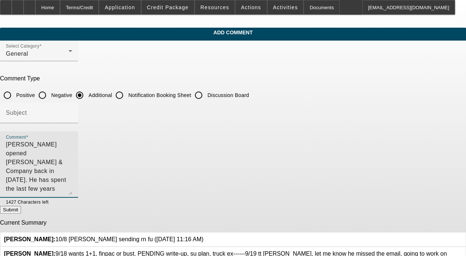
drag, startPoint x: 363, startPoint y: 154, endPoint x: 369, endPoint y: 194, distance: 39.8
click at [78, 193] on div "Comment [PERSON_NAME] opened [PERSON_NAME] & Company back in [DATE]. He has spe…" at bounding box center [39, 164] width 78 height 66
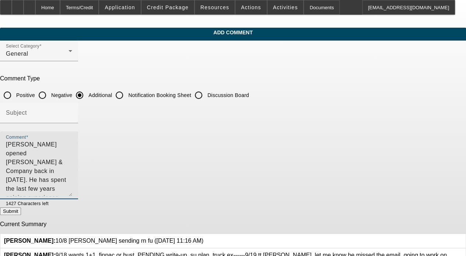
click at [72, 143] on textarea "[PERSON_NAME] opened [PERSON_NAME] & Company back in [DATE]. He has spent the l…" at bounding box center [39, 168] width 66 height 56
click at [72, 153] on textarea "[PERSON_NAME] opened [PERSON_NAME] & Company back in [DATE]. He has spent the l…" at bounding box center [39, 168] width 66 height 56
click at [72, 178] on textarea "[PERSON_NAME] opened [PERSON_NAME] & Company back in [DATE]. He has spent the l…" at bounding box center [39, 168] width 66 height 56
click at [72, 143] on textarea "[PERSON_NAME] opened [PERSON_NAME] & Company back in [DATE]. He has spent the l…" at bounding box center [39, 168] width 66 height 56
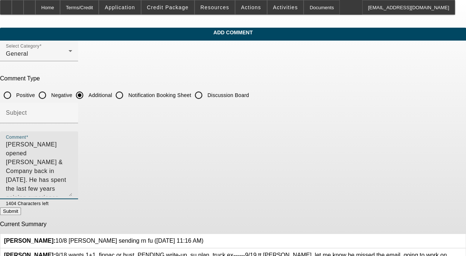
type textarea "[PERSON_NAME] opened [PERSON_NAME] & Company back in [DATE]. He has spent the l…"
click at [21, 213] on button "Submit" at bounding box center [10, 211] width 21 height 8
radio input "true"
